Goal: Contribute content

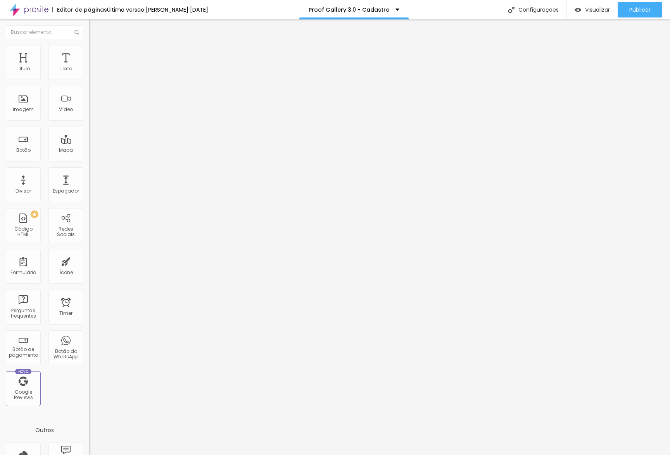
click at [92, 113] on icon "button" at bounding box center [94, 110] width 5 height 5
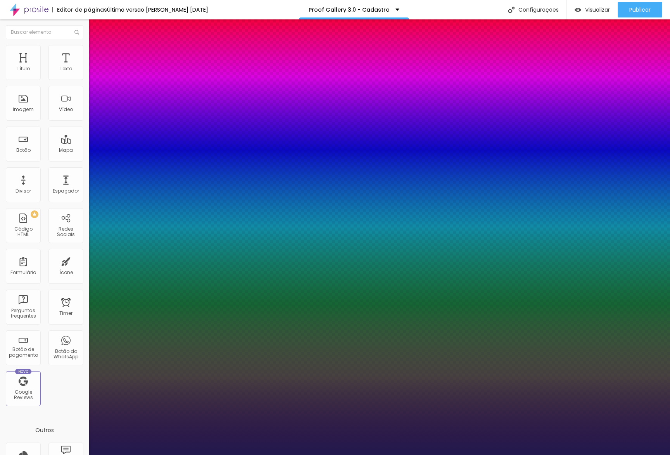
type input "1"
type input "50"
type input "1"
type input "51"
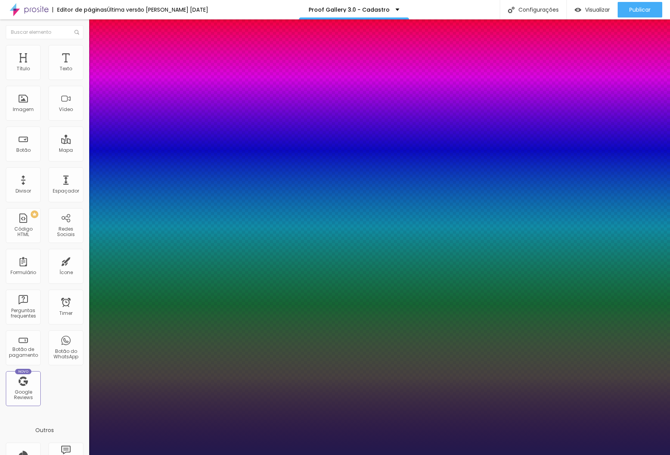
type input "51"
type input "1"
type input "52"
type input "1"
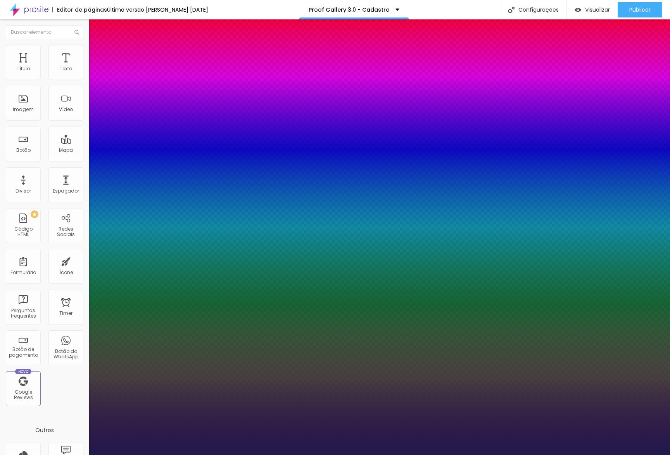
type input "53"
type input "1"
type input "54"
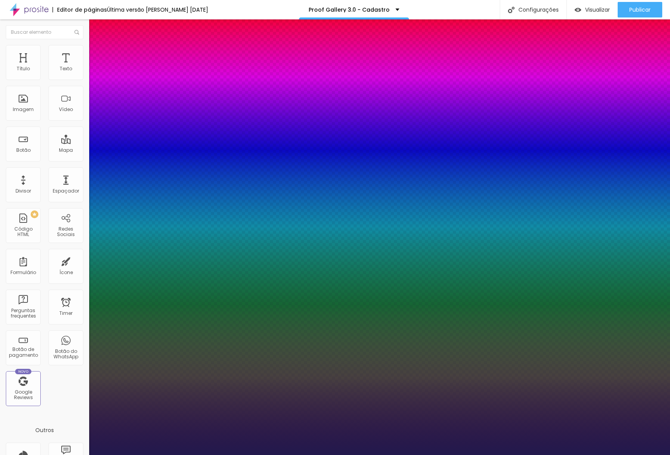
type input "1"
type input "55"
type input "1"
type input "56"
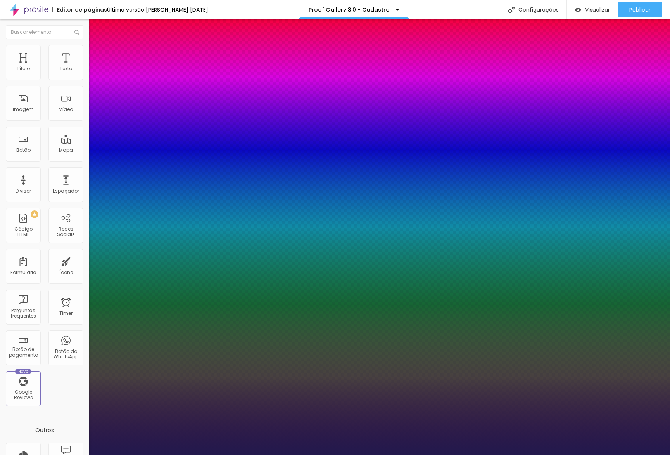
type input "56"
type input "1"
type input "57"
type input "1"
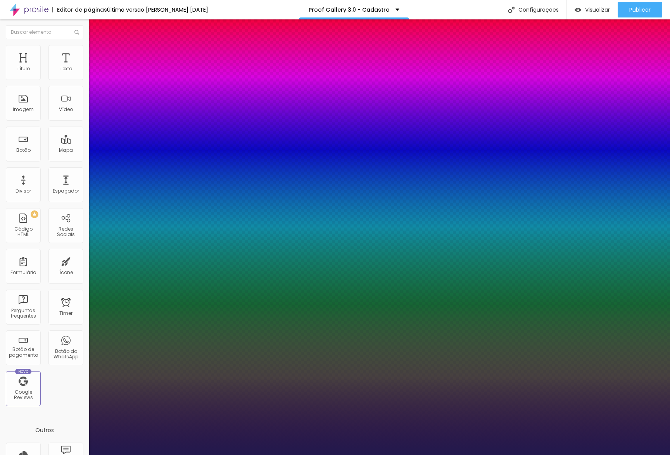
type input "58"
type input "1"
type input "60"
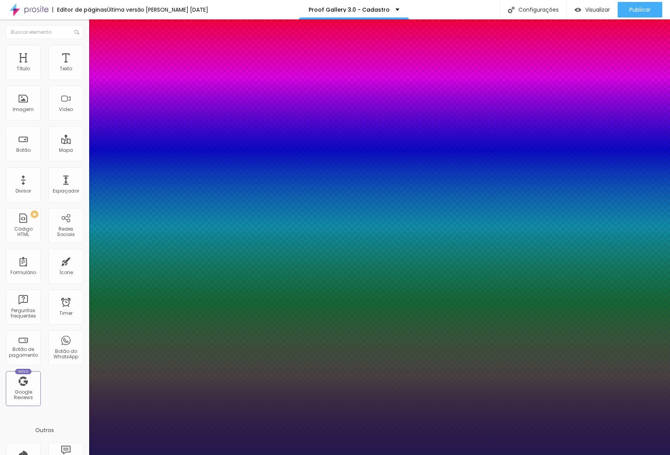
type input "1"
type input "61"
type input "1"
type input "62"
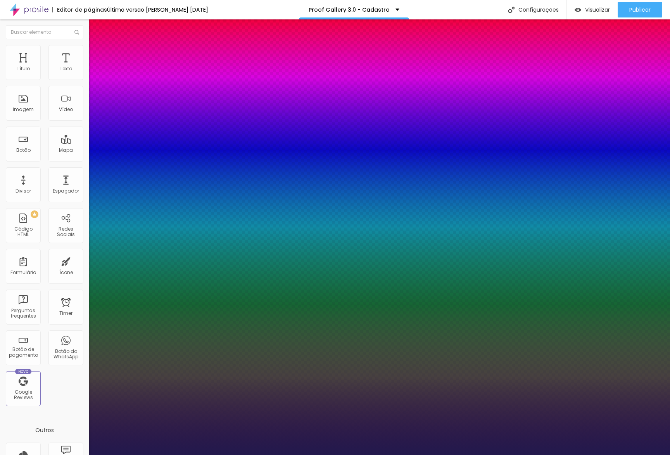
type input "62"
type input "1"
drag, startPoint x: 125, startPoint y: 219, endPoint x: 132, endPoint y: 218, distance: 6.6
type input "62"
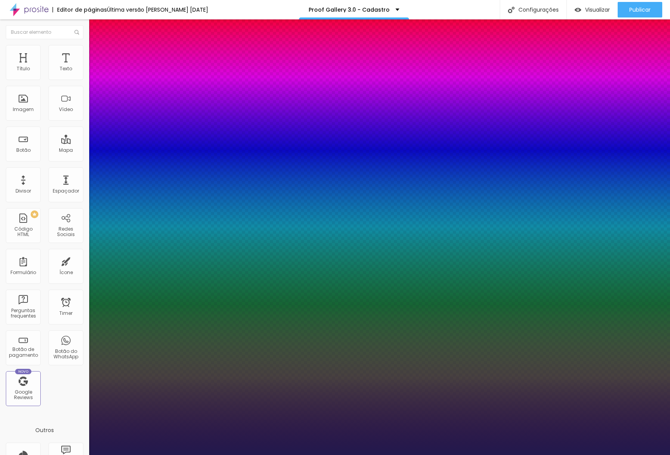
type input "1"
click at [148, 454] on div at bounding box center [335, 455] width 670 height 0
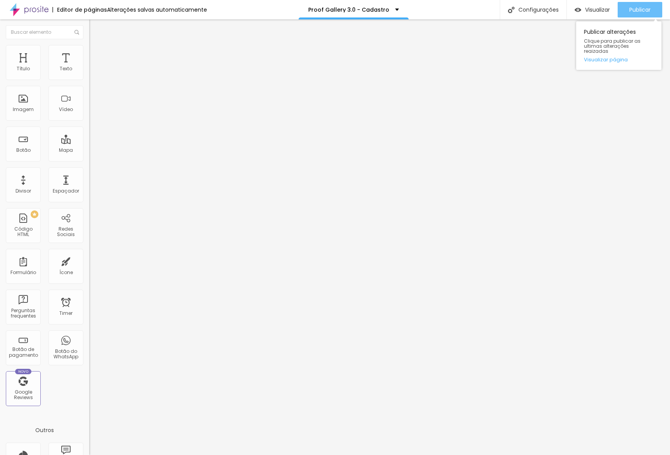
click at [647, 14] on div "Publicar" at bounding box center [640, 10] width 21 height 16
click at [643, 9] on span "Publicar" at bounding box center [640, 10] width 21 height 6
click at [654, 10] on button "Publicar" at bounding box center [640, 10] width 45 height 16
click at [605, 57] on link "Visualizar página" at bounding box center [619, 59] width 70 height 5
